Goal: Information Seeking & Learning: Learn about a topic

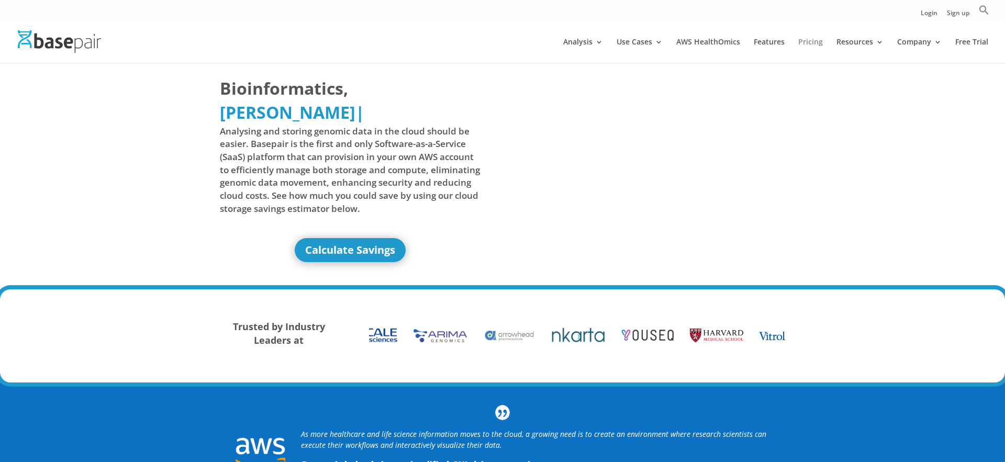
click at [802, 49] on link "Pricing" at bounding box center [811, 50] width 25 height 25
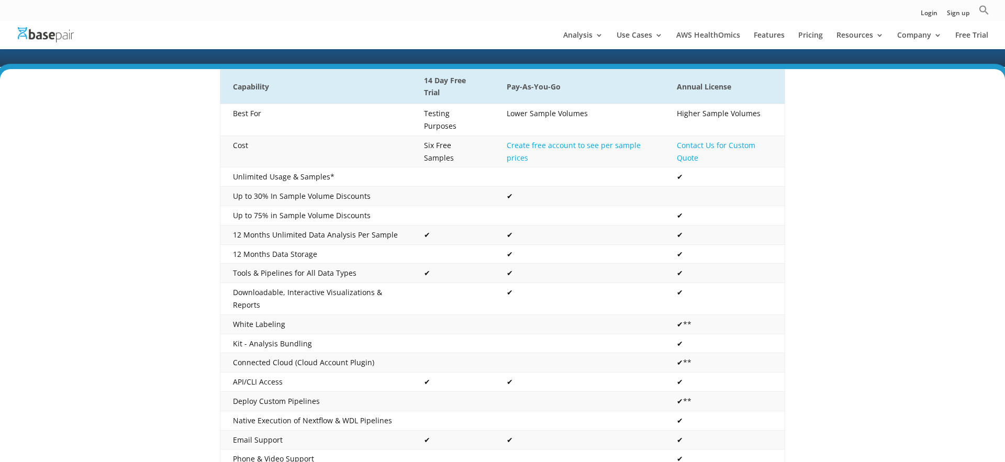
scroll to position [174, 0]
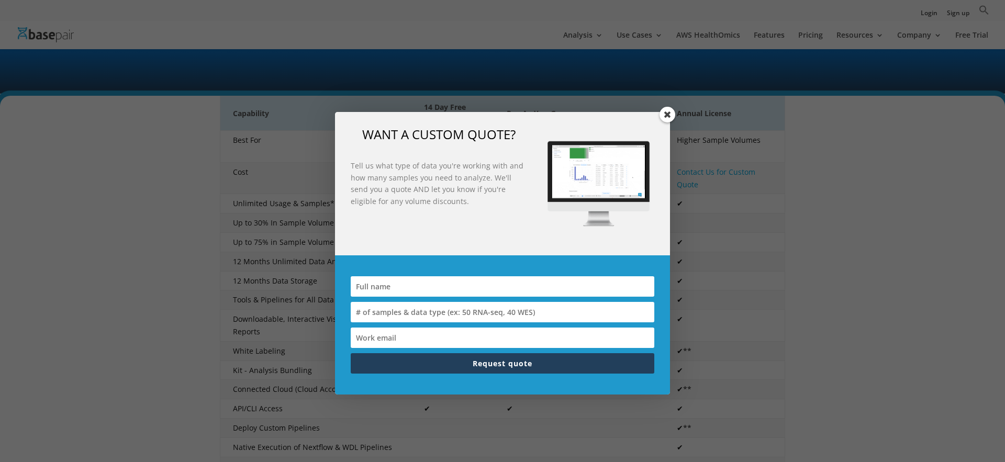
click at [668, 113] on span at bounding box center [668, 115] width 16 height 16
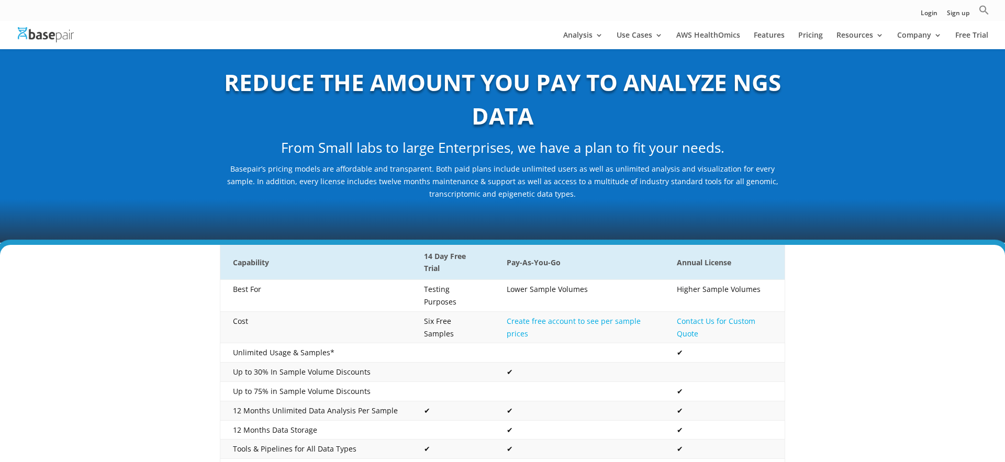
scroll to position [0, 0]
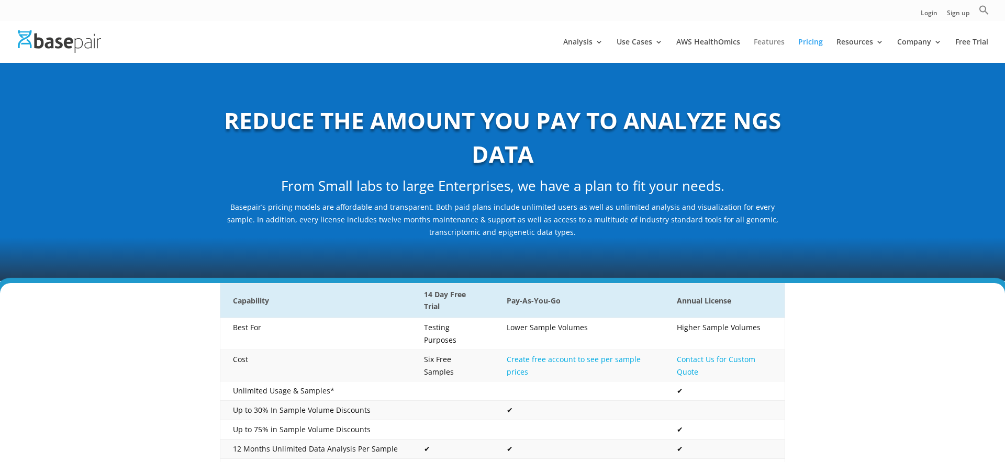
click at [769, 42] on link "Features" at bounding box center [769, 50] width 31 height 25
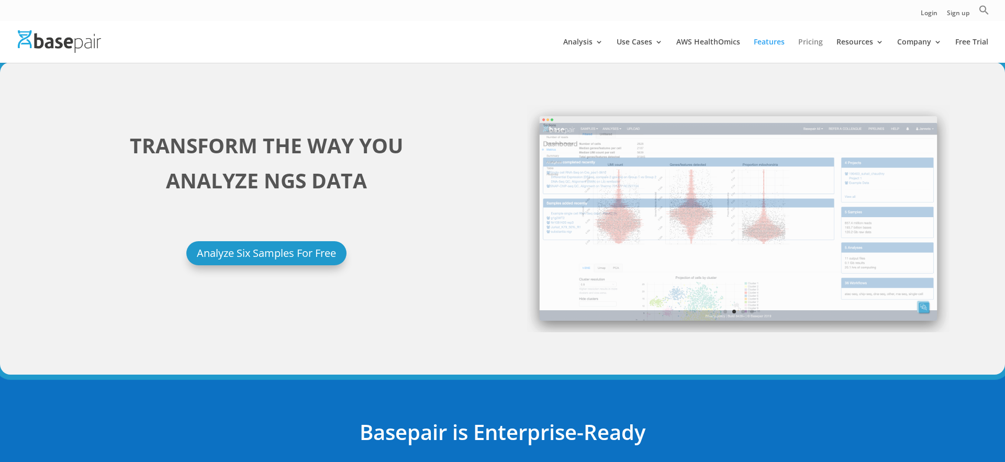
click at [812, 40] on link "Pricing" at bounding box center [811, 50] width 25 height 25
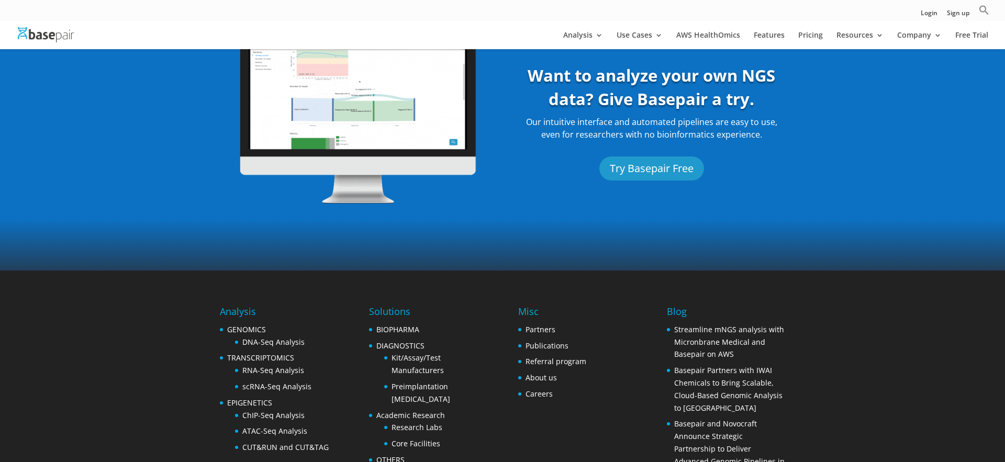
scroll to position [892, 0]
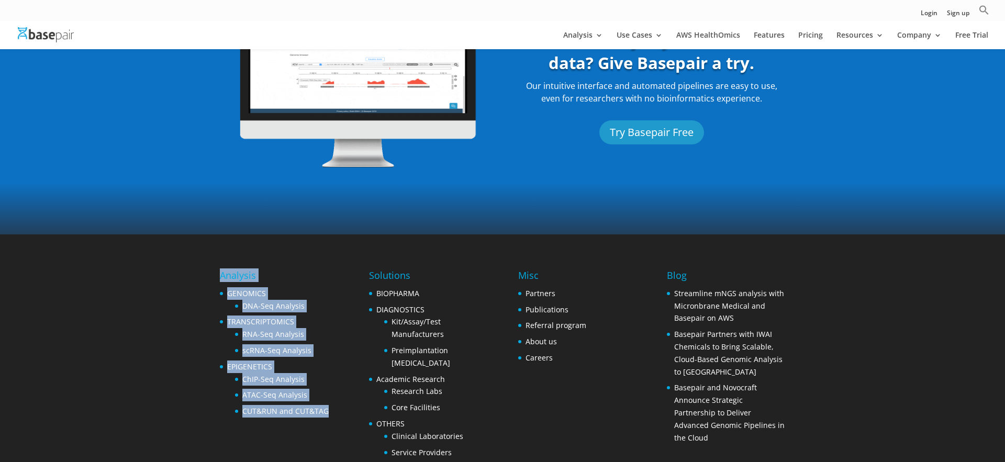
drag, startPoint x: 216, startPoint y: 280, endPoint x: 309, endPoint y: 408, distance: 158.3
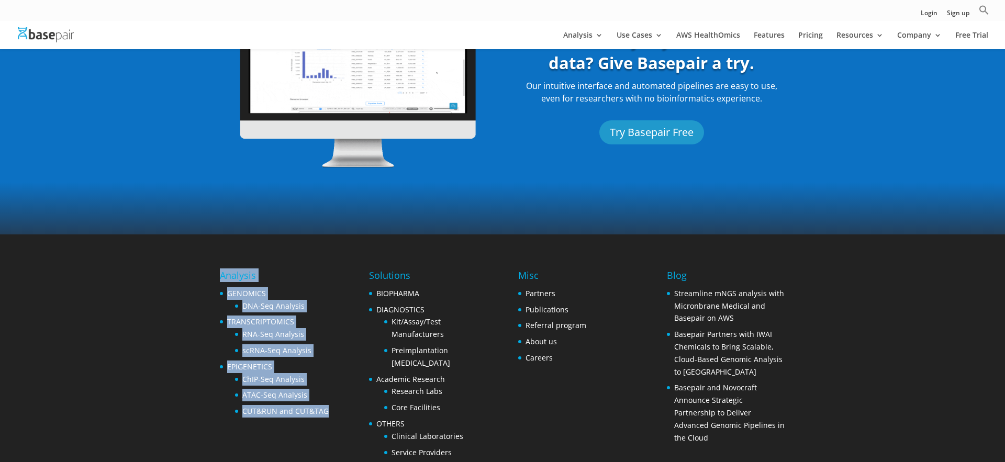
click at [309, 408] on footer "Analysis GENOMICS DNA-Seq Analysis TRANSCRIPTOMICS RNA-Seq Analysis scRNA-Seq A…" at bounding box center [502, 378] width 1005 height 287
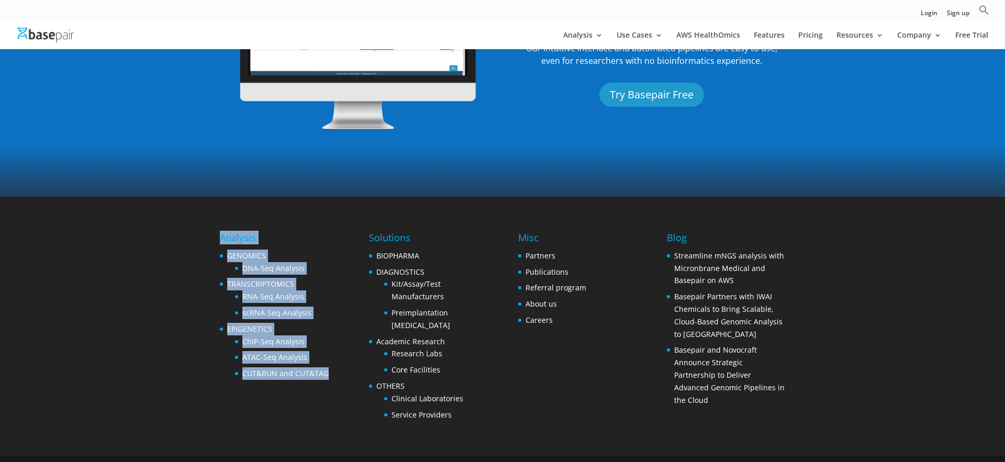
scroll to position [934, 0]
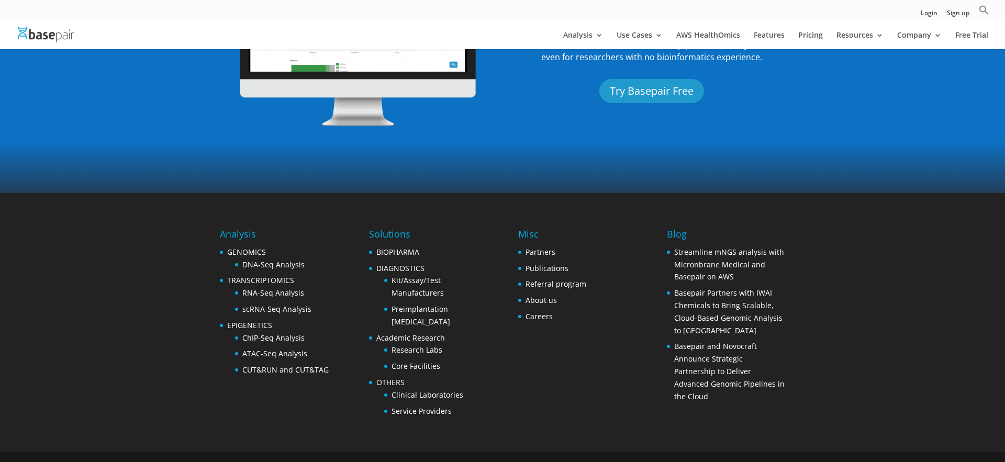
click at [324, 403] on div "Analysis GENOMICS DNA-Seq Analysis TRANSCRIPTOMICS RNA-Seq Analysis scRNA-Seq A…" at bounding box center [503, 322] width 566 height 259
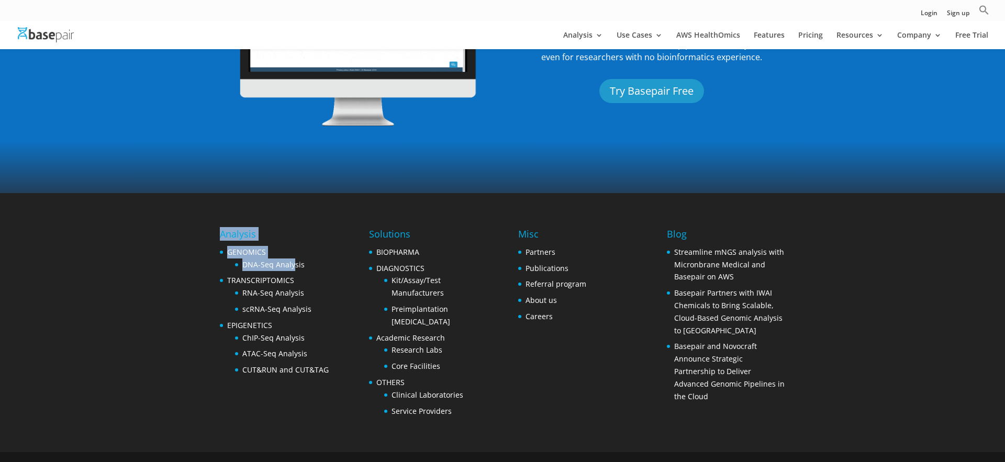
drag, startPoint x: 216, startPoint y: 236, endPoint x: 295, endPoint y: 257, distance: 81.3
click at [294, 257] on footer "Analysis GENOMICS DNA-Seq Analysis TRANSCRIPTOMICS RNA-Seq Analysis scRNA-Seq A…" at bounding box center [502, 336] width 1005 height 287
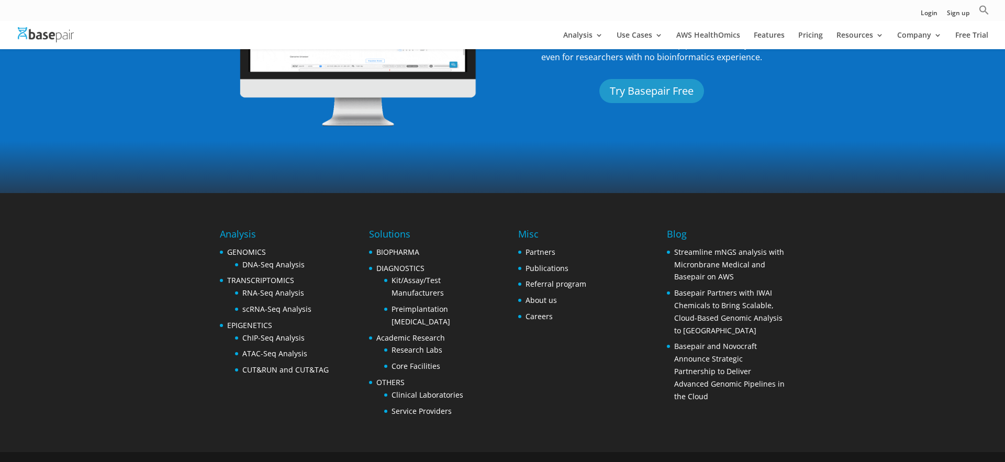
drag, startPoint x: 304, startPoint y: 256, endPoint x: 312, endPoint y: 252, distance: 8.4
click at [305, 259] on li "DNA-Seq Analysis" at bounding box center [282, 265] width 94 height 13
drag, startPoint x: 312, startPoint y: 252, endPoint x: 228, endPoint y: 241, distance: 84.5
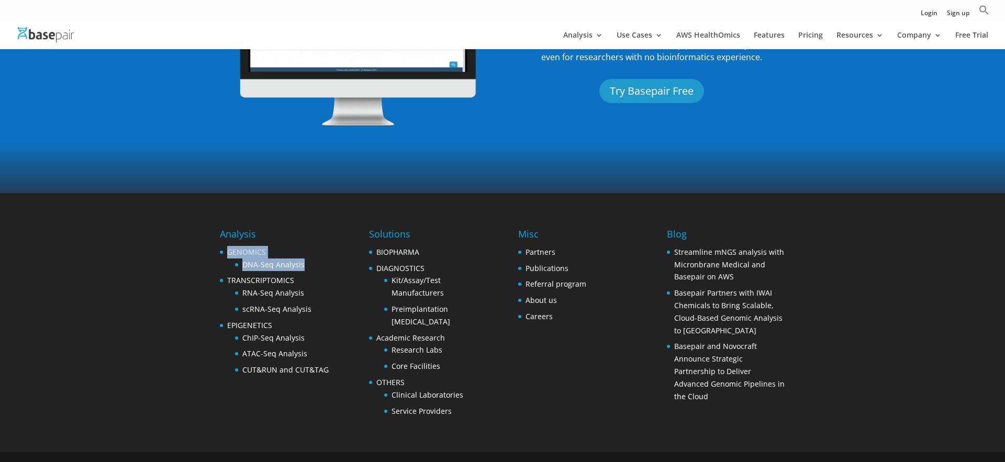
click at [228, 246] on li "GENOMICS DNA-Seq Analysis" at bounding box center [274, 258] width 109 height 25
copy li "GENOMICS DNA-Seq Analysis"
